Goal: Task Accomplishment & Management: Complete application form

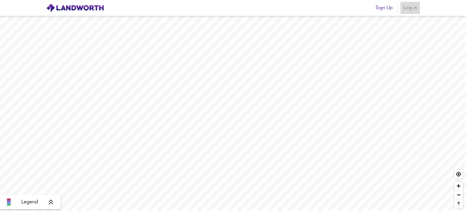
click at [411, 9] on span "Log in" at bounding box center [410, 8] width 15 height 8
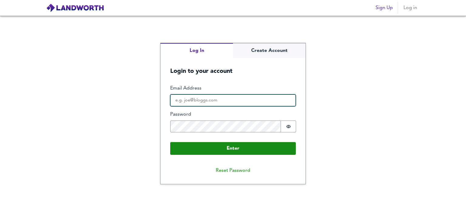
type input "developitself@gmail.com"
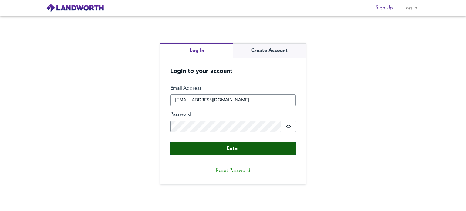
click at [221, 148] on button "Enter" at bounding box center [233, 148] width 126 height 13
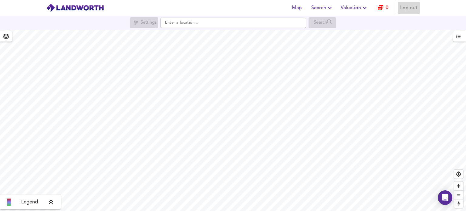
click at [409, 8] on span "Log out" at bounding box center [408, 8] width 17 height 8
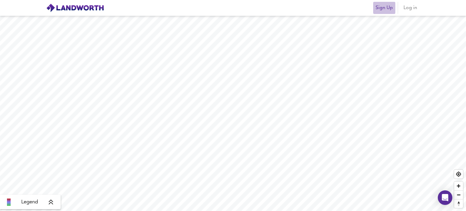
click at [379, 9] on span "Sign Up" at bounding box center [384, 8] width 17 height 8
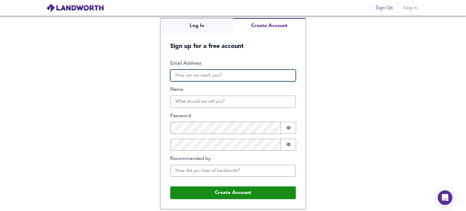
click at [248, 76] on input "Email Address" at bounding box center [233, 75] width 126 height 12
type input "[EMAIL_ADDRESS][DOMAIN_NAME]"
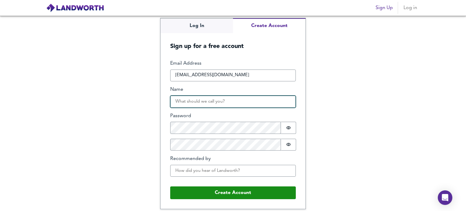
click at [214, 104] on input "Name" at bounding box center [233, 102] width 126 height 12
type input "[PERSON_NAME]"
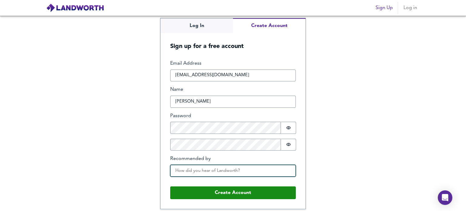
click at [198, 171] on input "Recommended by" at bounding box center [233, 171] width 126 height 12
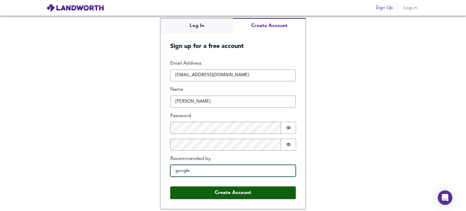
type input "google"
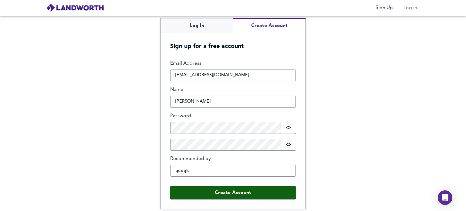
click at [210, 194] on button "Create Account" at bounding box center [233, 192] width 126 height 13
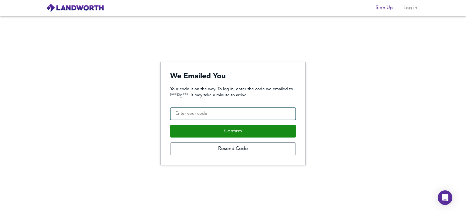
click at [223, 114] on input "Confirmation Code" at bounding box center [233, 114] width 126 height 12
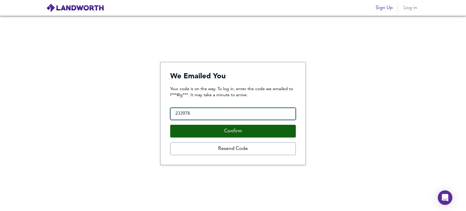
type input "233978"
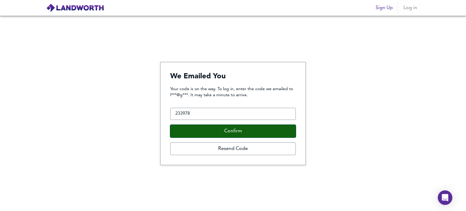
click at [229, 131] on button "Confirm" at bounding box center [233, 131] width 126 height 13
